Goal: Find contact information: Find contact information

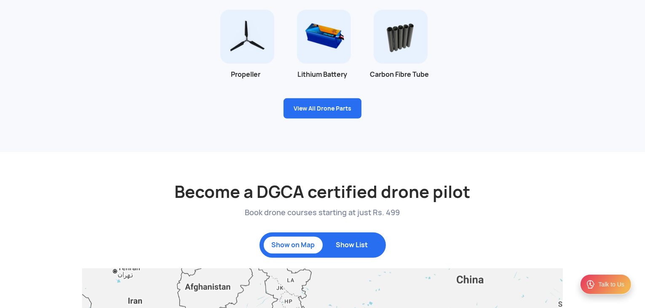
scroll to position [632, 0]
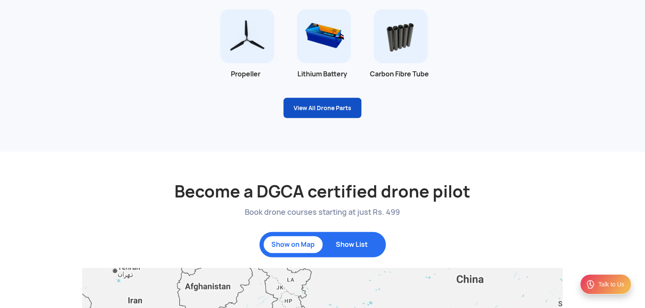
click at [319, 111] on link "View All Drone Parts" at bounding box center [323, 108] width 78 height 20
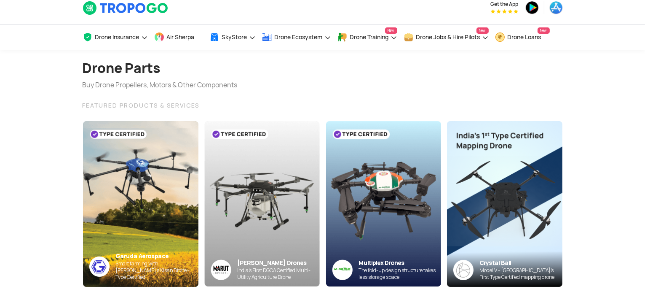
scroll to position [10, 0]
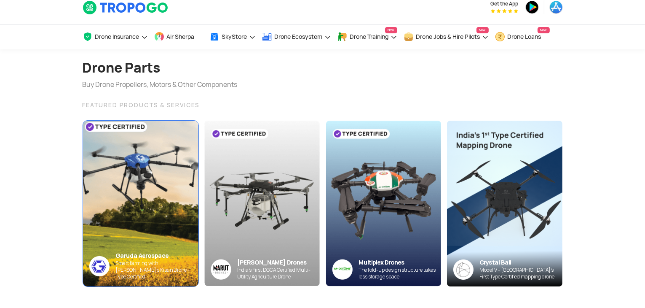
click at [149, 179] on img at bounding box center [140, 203] width 127 height 182
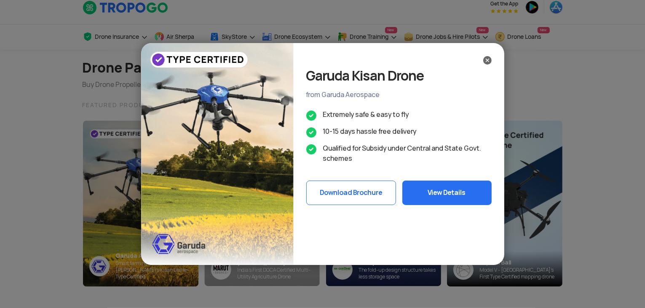
click at [490, 63] on img at bounding box center [487, 60] width 8 height 8
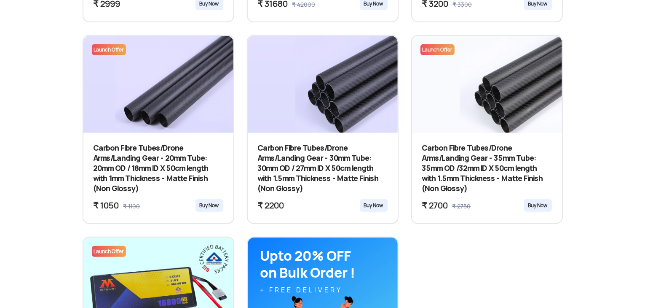
scroll to position [774, 0]
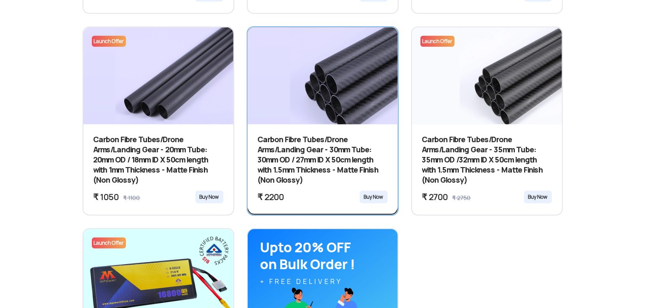
click at [373, 195] on div "Buy Now" at bounding box center [374, 196] width 28 height 13
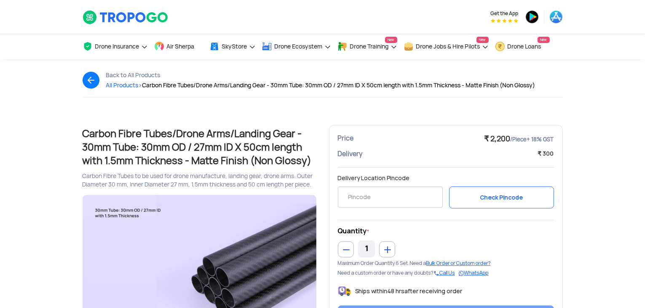
click at [93, 77] on img at bounding box center [95, 80] width 24 height 17
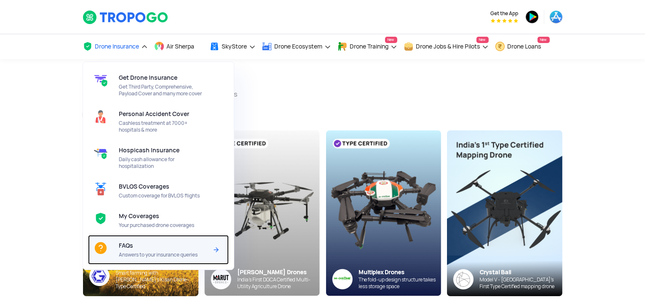
click at [146, 245] on div "FAQs Answers to your insurance queries" at bounding box center [165, 249] width 92 height 29
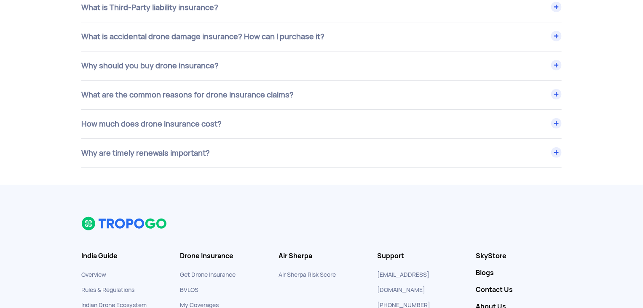
scroll to position [3478, 0]
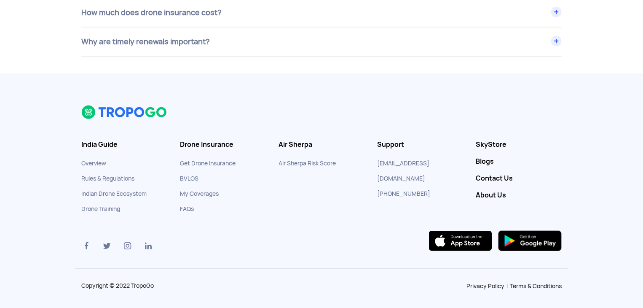
drag, startPoint x: 426, startPoint y: 176, endPoint x: 385, endPoint y: 175, distance: 40.4
click at [385, 186] on li "[PHONE_NUMBER]" at bounding box center [420, 193] width 86 height 15
click at [490, 175] on link "Contact Us" at bounding box center [519, 178] width 86 height 8
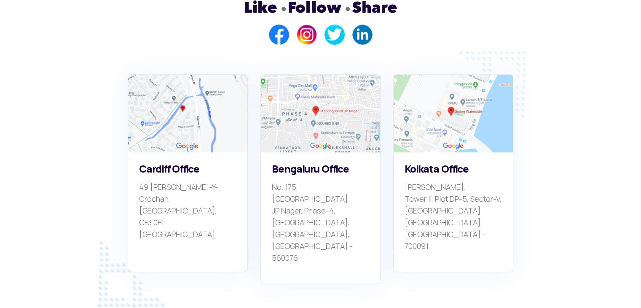
scroll to position [611, 0]
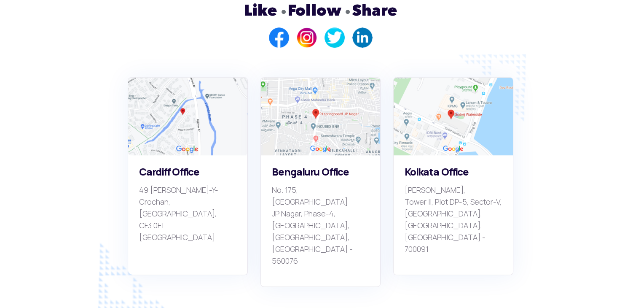
click at [315, 91] on img at bounding box center [320, 117] width 119 height 78
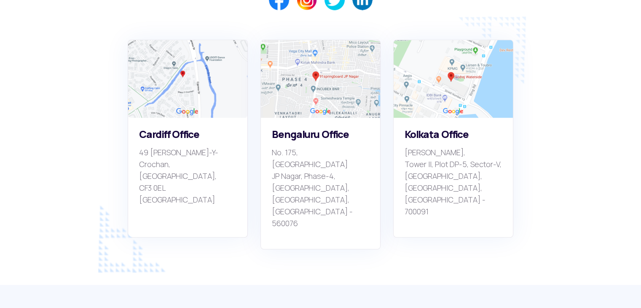
scroll to position [650, 0]
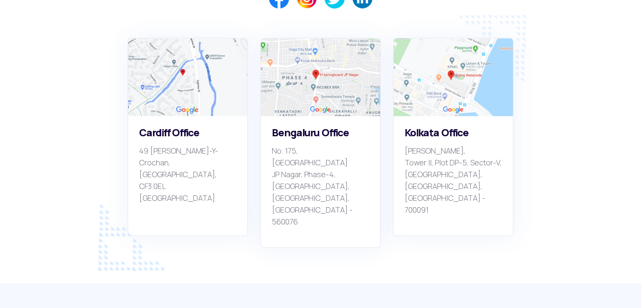
click at [322, 68] on img at bounding box center [320, 77] width 119 height 78
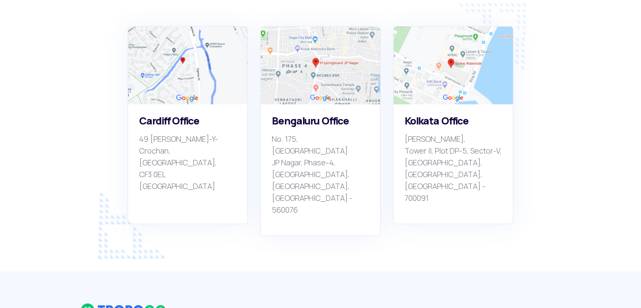
scroll to position [662, 0]
click at [322, 68] on img at bounding box center [320, 66] width 119 height 78
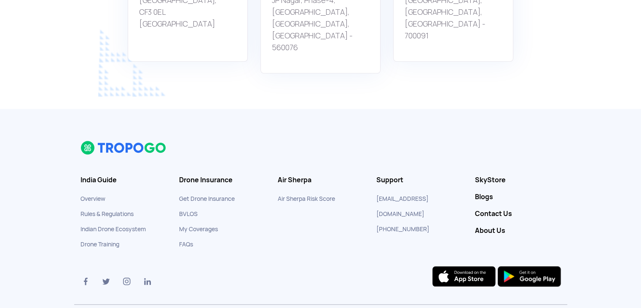
scroll to position [825, 0]
